Goal: Check status

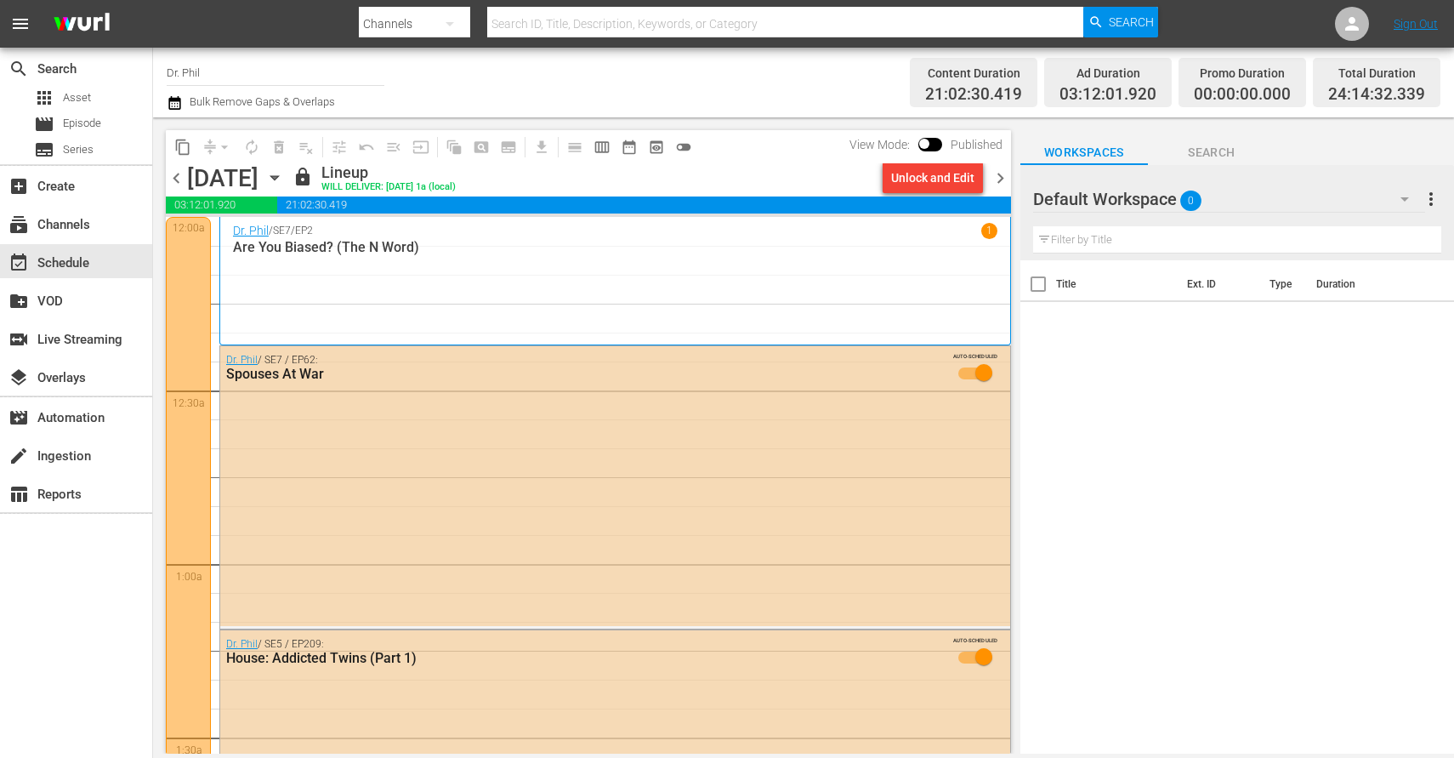
click at [180, 179] on span "chevron_left" at bounding box center [176, 178] width 21 height 21
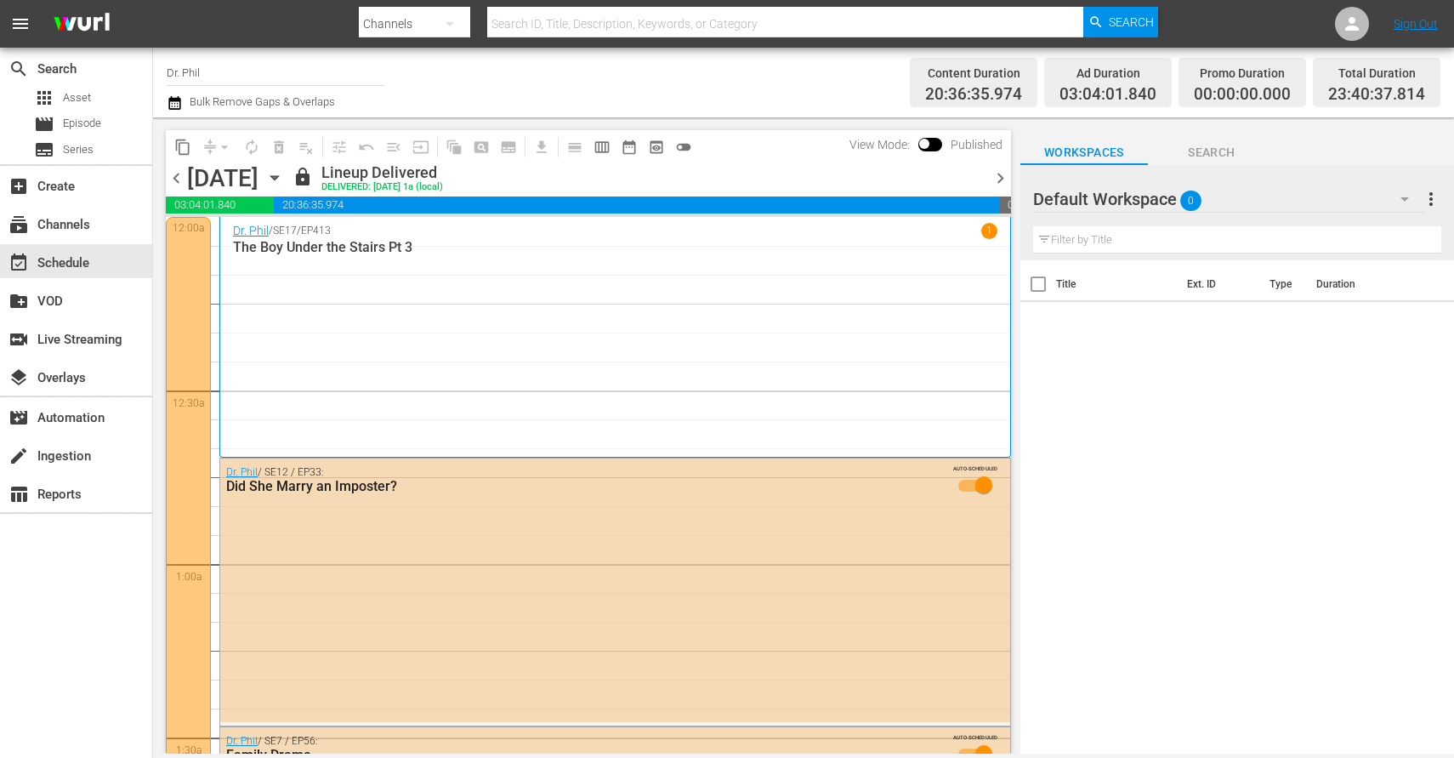
click at [1004, 182] on span "chevron_right" at bounding box center [1000, 178] width 21 height 21
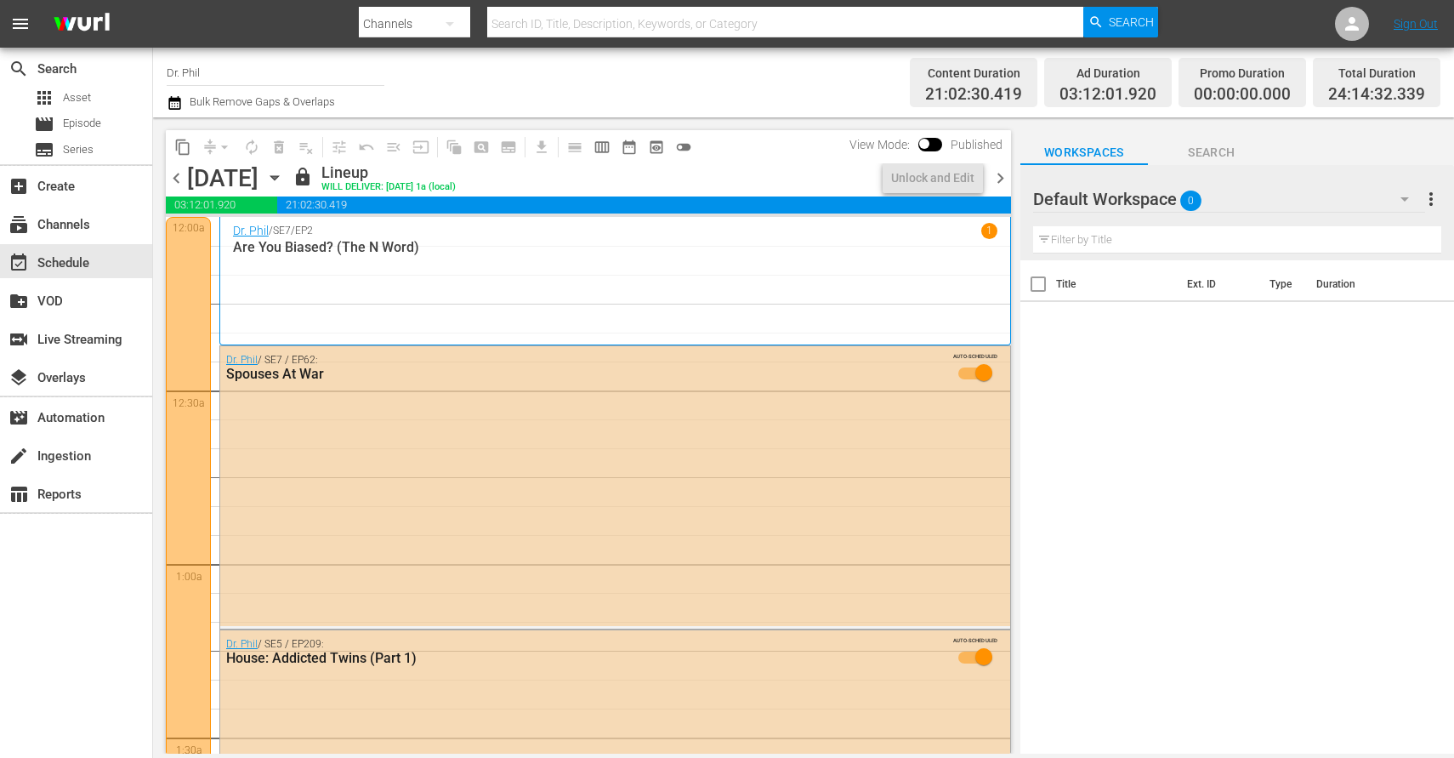
click at [1004, 182] on span "chevron_right" at bounding box center [1000, 178] width 21 height 21
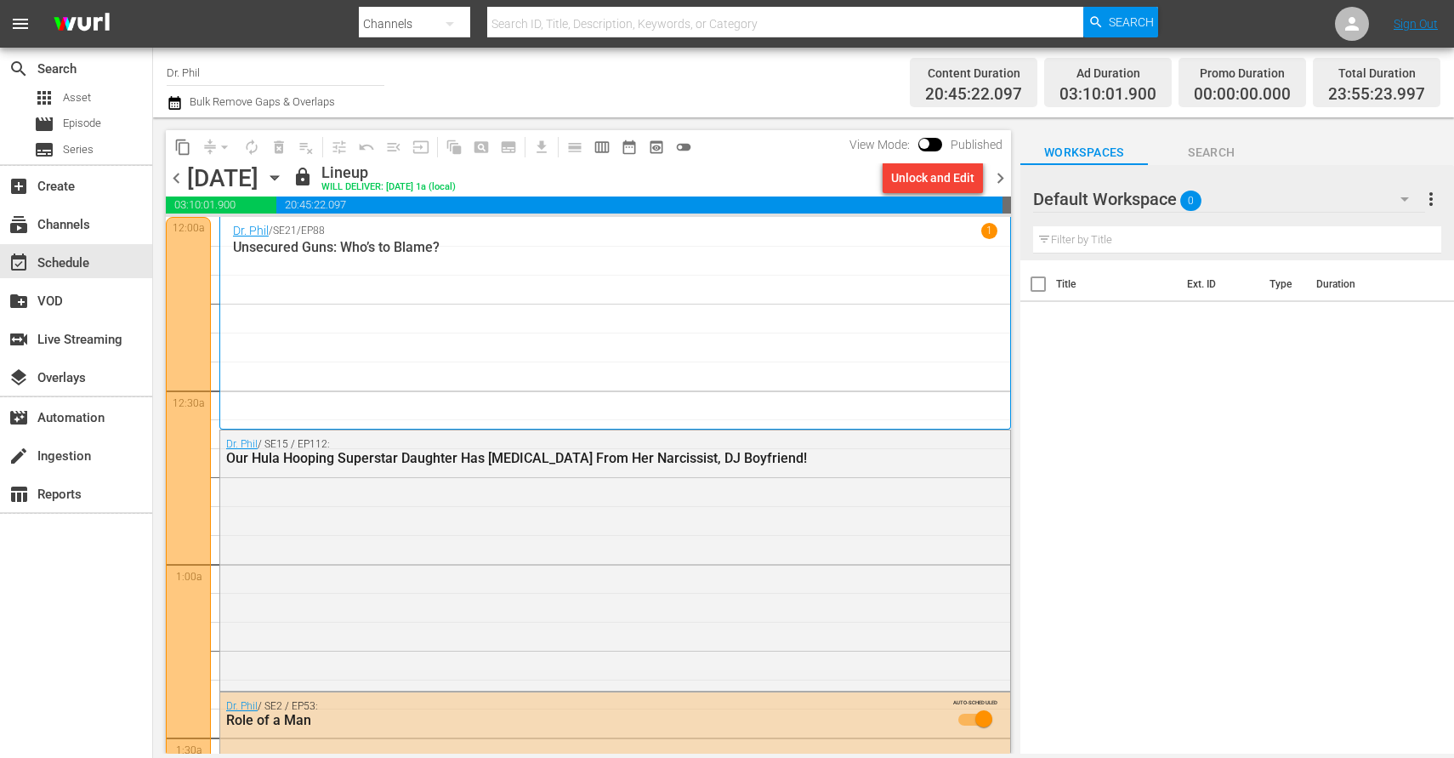
click at [1004, 182] on span "chevron_right" at bounding box center [1000, 178] width 21 height 21
